Goal: Find specific page/section: Find specific page/section

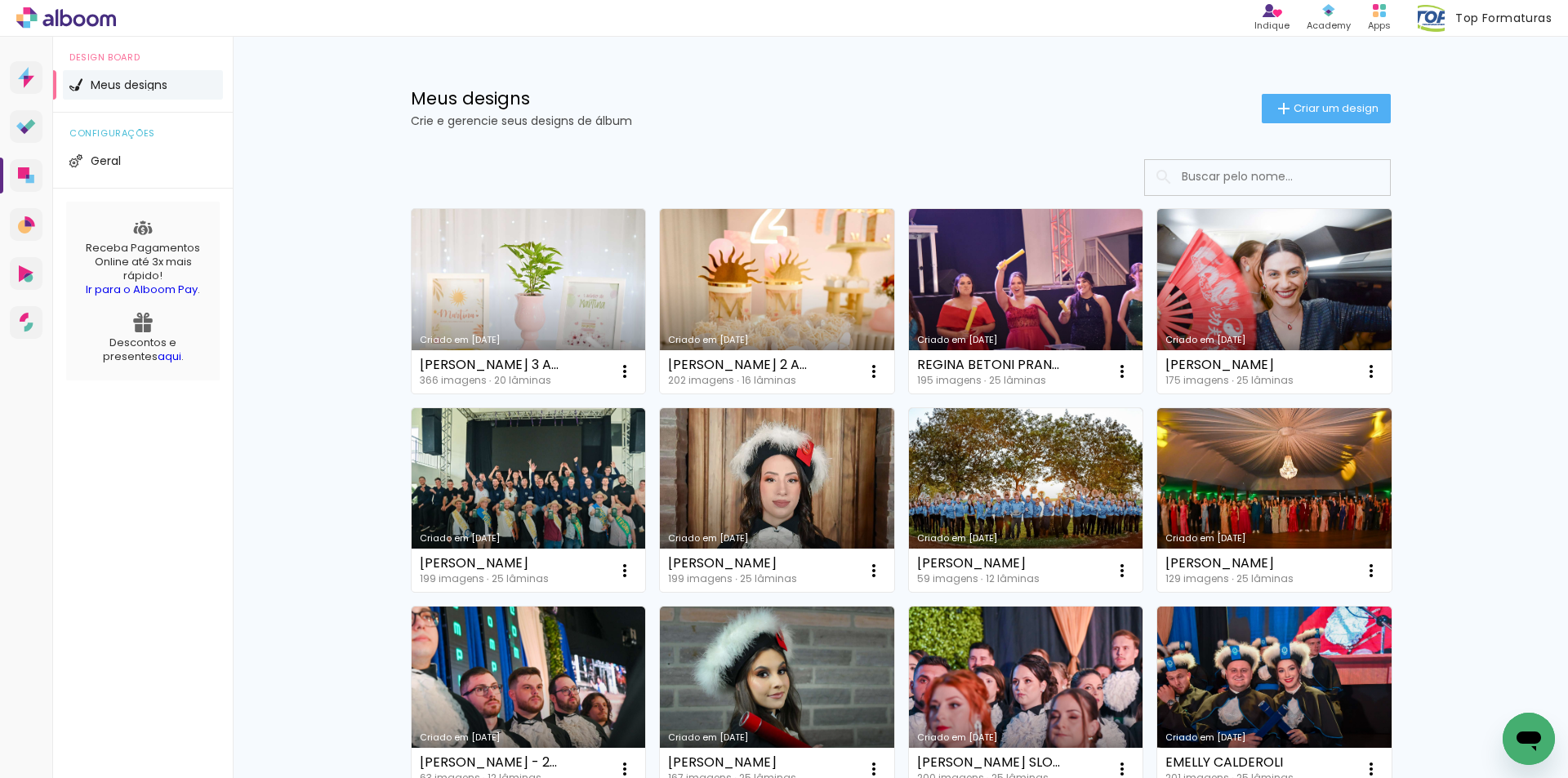
click at [1248, 161] on input at bounding box center [1289, 176] width 232 height 33
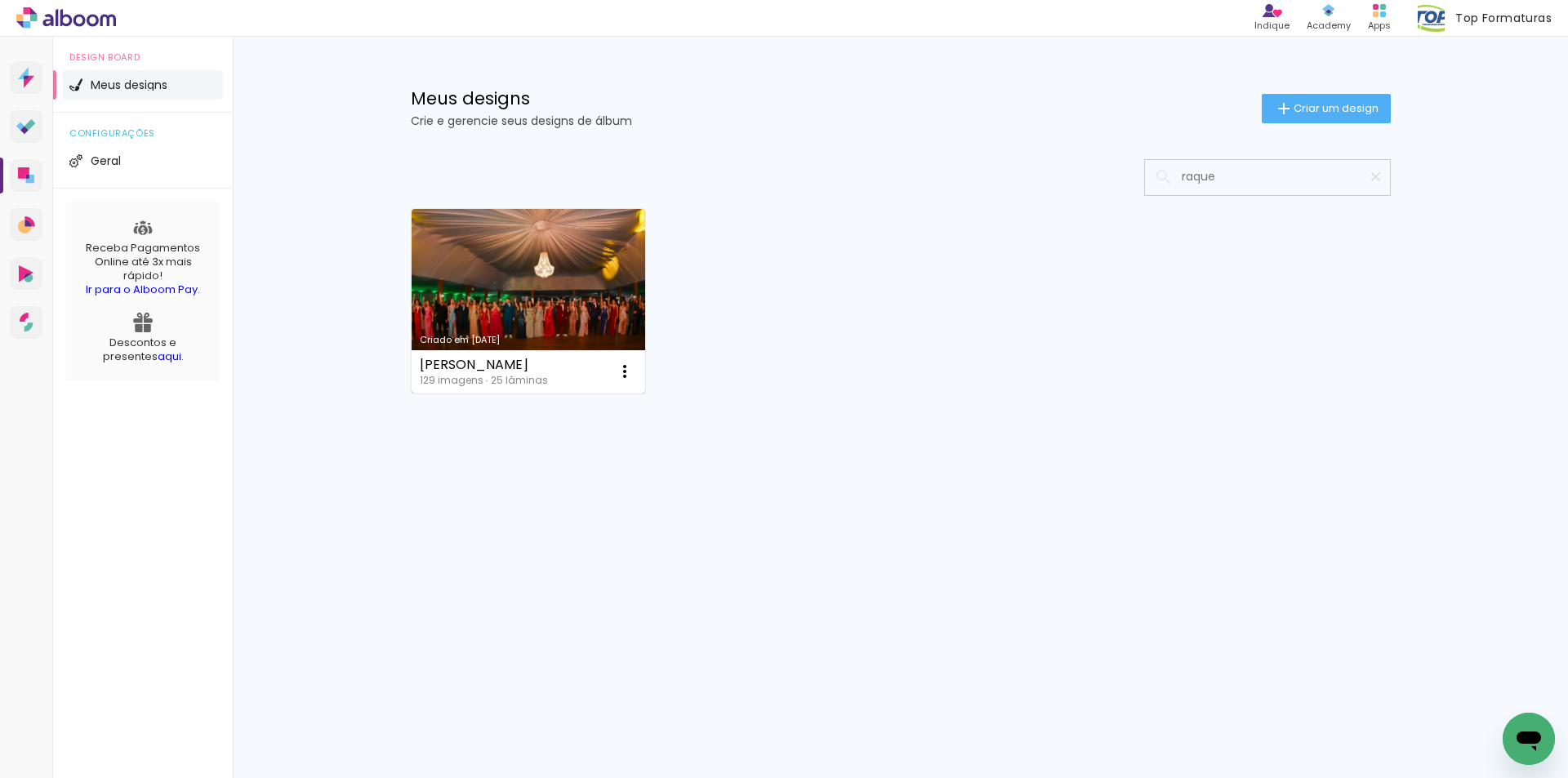
type input "raque"
type paper-input "raque"
click at [601, 290] on link "Criado em [DATE]" at bounding box center [528, 301] width 234 height 185
